Goal: Check status: Check status

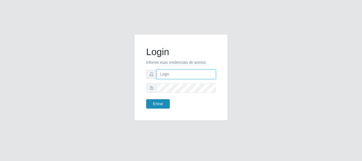
type input "[PERSON_NAME]"
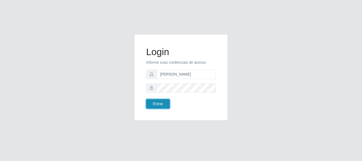
click at [166, 101] on button "Entrar" at bounding box center [158, 103] width 24 height 9
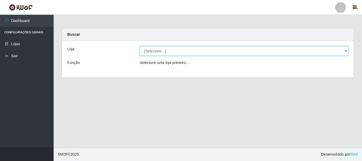
click at [154, 54] on select "[Selecione...] Bemais Supermercados - [GEOGRAPHIC_DATA]" at bounding box center [244, 50] width 209 height 9
select select "249"
click at [140, 46] on select "[Selecione...] Bemais Supermercados - [GEOGRAPHIC_DATA]" at bounding box center [244, 50] width 209 height 9
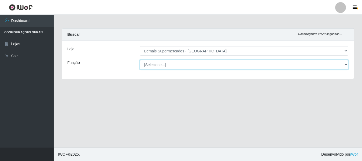
click at [162, 65] on select "[Selecione...] ASG ASG + ASG ++ Auxiliar de Depósito Auxiliar de Depósito + Aux…" at bounding box center [244, 64] width 209 height 9
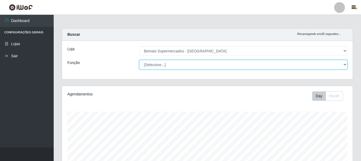
scroll to position [111, 291]
click at [139, 60] on select "[Selecione...] ASG ASG + ASG ++ Auxiliar de Depósito Auxiliar de Depósito + Aux…" at bounding box center [243, 64] width 208 height 9
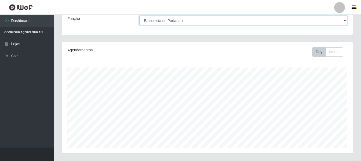
scroll to position [100, 0]
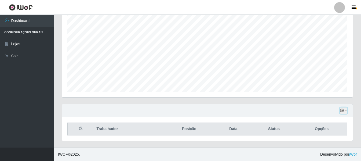
click at [346, 111] on button "button" at bounding box center [344, 110] width 8 height 6
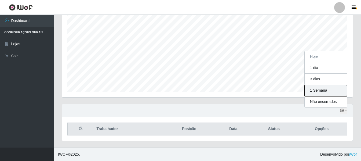
click at [335, 90] on button "1 Semana" at bounding box center [325, 90] width 42 height 11
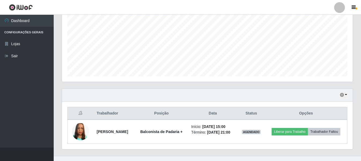
scroll to position [124, 0]
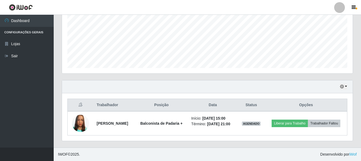
click at [162, 97] on div "Trabalhador Posição Data Status Opções [PERSON_NAME] da Costa Balconista de Pad…" at bounding box center [207, 116] width 291 height 47
click at [342, 86] on icon "button" at bounding box center [342, 87] width 4 height 4
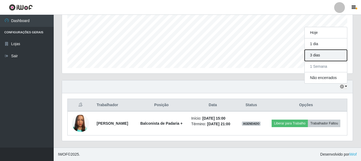
click at [326, 52] on button "3 dias" at bounding box center [325, 55] width 42 height 11
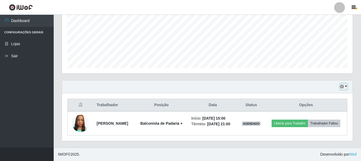
click at [341, 85] on icon "button" at bounding box center [342, 87] width 4 height 4
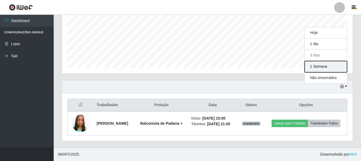
click at [326, 67] on button "1 Semana" at bounding box center [325, 66] width 42 height 11
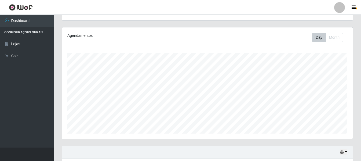
scroll to position [0, 0]
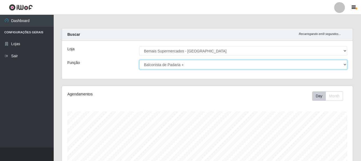
click at [329, 62] on select "[Selecione...] ASG ASG + ASG ++ Auxiliar de Depósito Auxiliar de Depósito + Aux…" at bounding box center [243, 64] width 208 height 9
click at [139, 60] on select "[Selecione...] ASG ASG + ASG ++ Auxiliar de Depósito Auxiliar de Depósito + Aux…" at bounding box center [243, 64] width 208 height 9
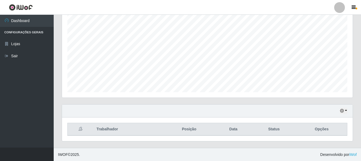
scroll to position [100, 0]
click at [340, 109] on icon "button" at bounding box center [342, 110] width 4 height 4
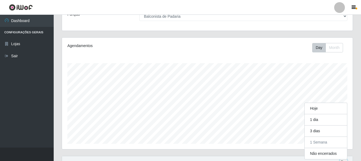
scroll to position [46, 0]
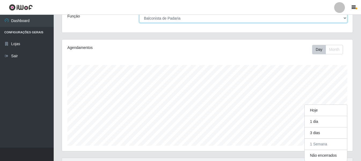
click at [321, 22] on select "[Selecione...] ASG ASG + ASG ++ Auxiliar de Depósito Auxiliar de Depósito + Aux…" at bounding box center [243, 17] width 208 height 9
select select "117"
click at [139, 13] on select "[Selecione...] ASG ASG + ASG ++ Auxiliar de Depósito Auxiliar de Depósito + Aux…" at bounding box center [243, 17] width 208 height 9
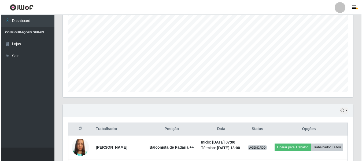
scroll to position [184, 0]
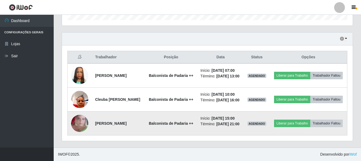
click at [77, 121] on img at bounding box center [79, 123] width 17 height 31
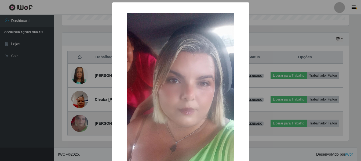
scroll to position [111, 288]
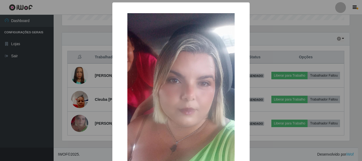
click at [54, 118] on div "× OK Cancel" at bounding box center [181, 80] width 362 height 161
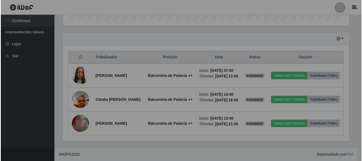
scroll to position [111, 291]
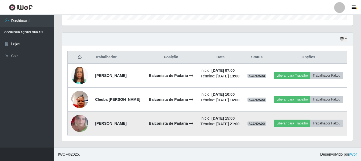
click at [82, 119] on img at bounding box center [79, 123] width 17 height 31
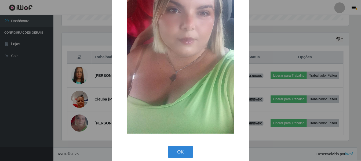
scroll to position [77, 0]
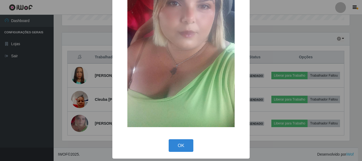
click at [62, 116] on div "× OK Cancel" at bounding box center [181, 80] width 362 height 161
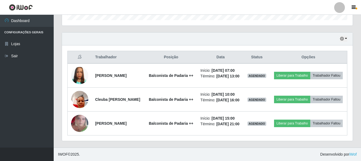
scroll to position [111, 291]
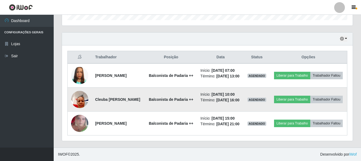
click at [80, 93] on img at bounding box center [79, 99] width 17 height 23
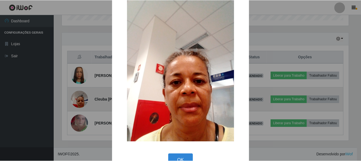
scroll to position [29, 0]
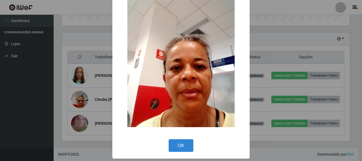
click at [61, 82] on div "× OK Cancel" at bounding box center [181, 80] width 362 height 161
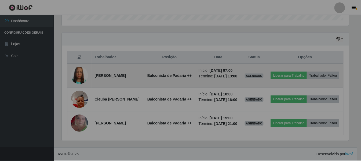
scroll to position [111, 291]
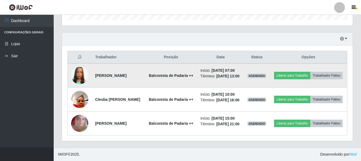
click at [75, 64] on img at bounding box center [79, 75] width 17 height 31
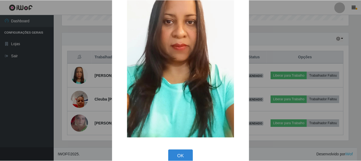
scroll to position [77, 0]
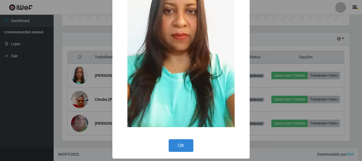
click at [63, 71] on div "× OK Cancel" at bounding box center [181, 80] width 362 height 161
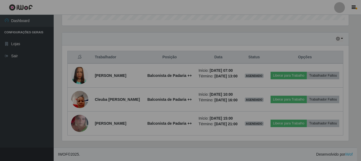
scroll to position [111, 291]
